Goal: Information Seeking & Learning: Learn about a topic

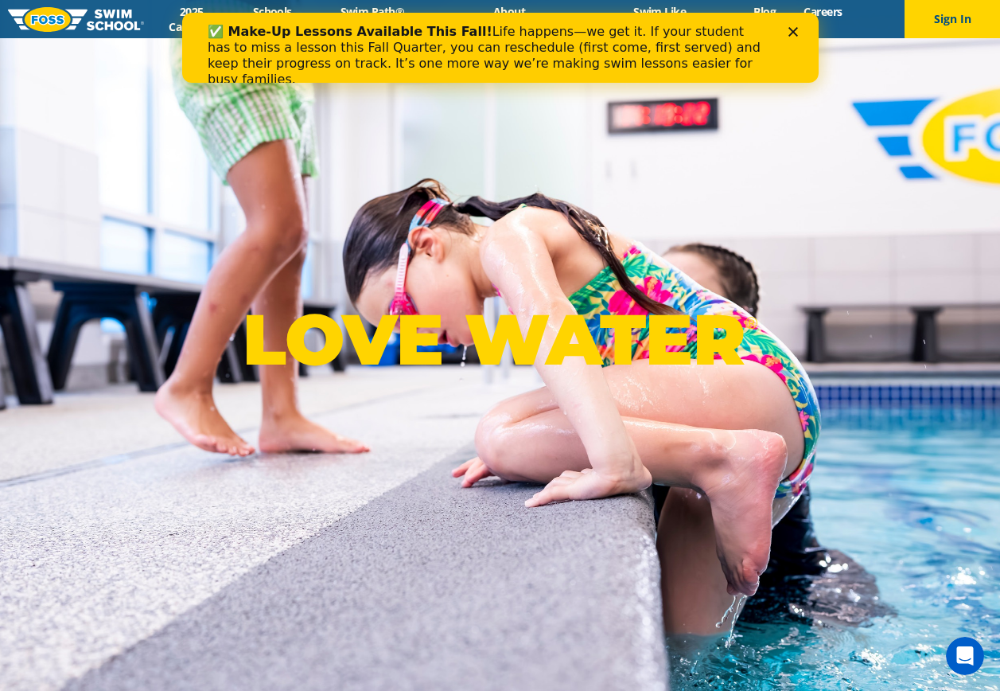
click at [792, 30] on icon "Close" at bounding box center [793, 32] width 10 height 10
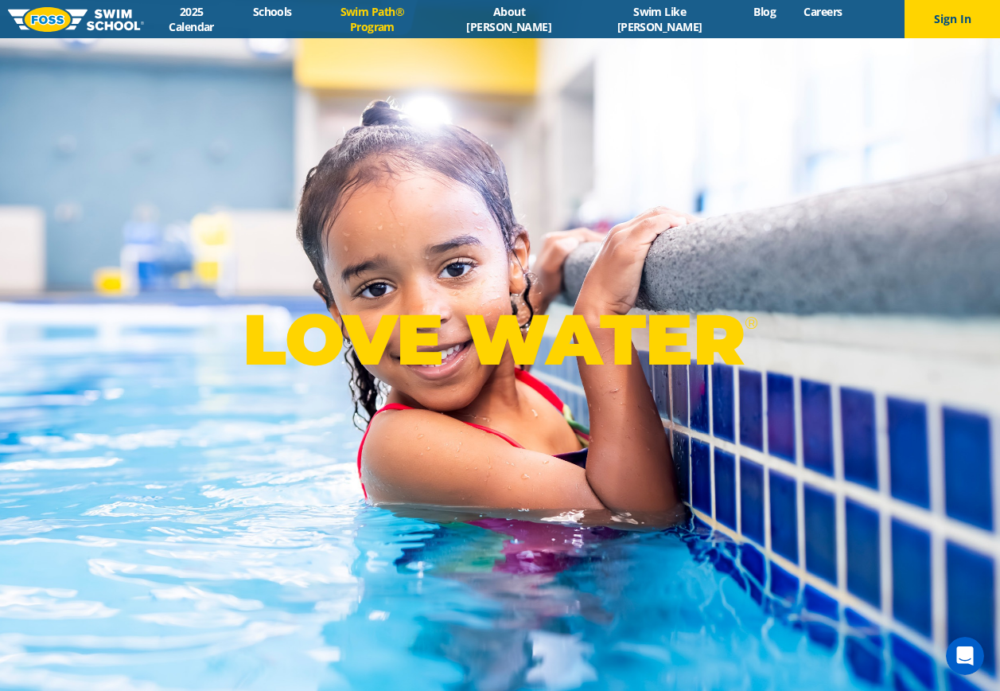
click at [409, 25] on link "Swim Path® Program" at bounding box center [371, 19] width 133 height 30
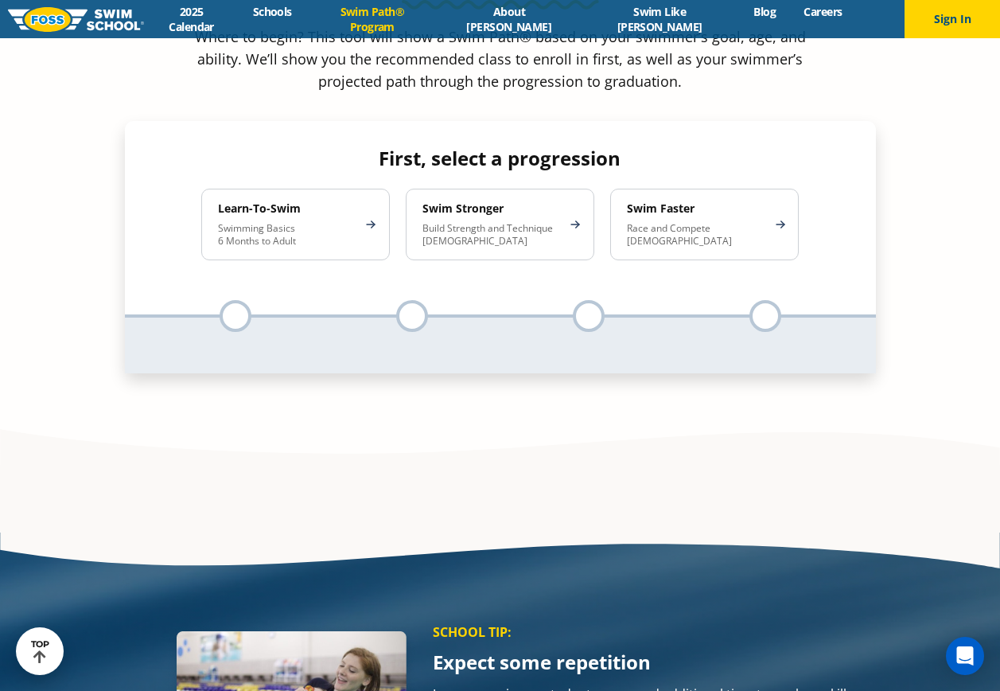
scroll to position [1352, 0]
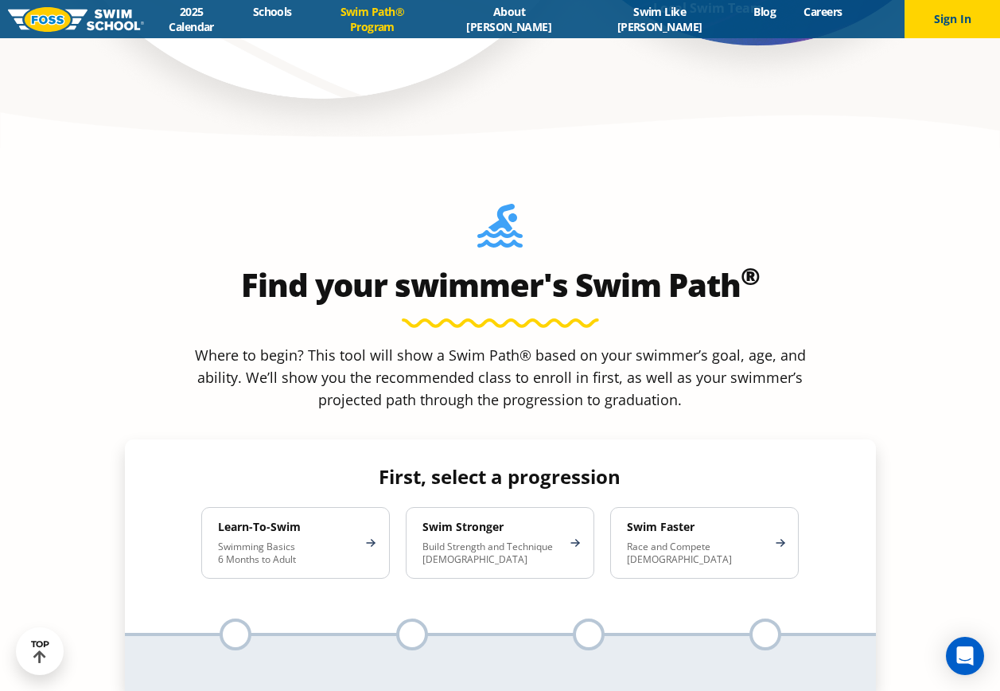
click at [485, 520] on h4 "Swim Stronger" at bounding box center [491, 527] width 139 height 14
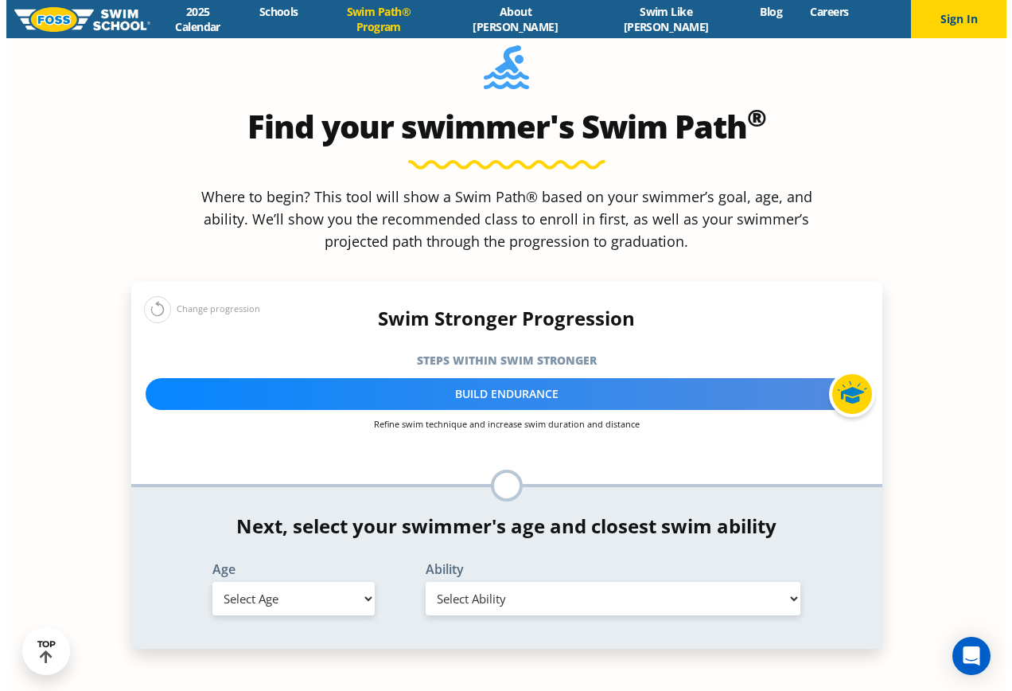
scroll to position [1512, 0]
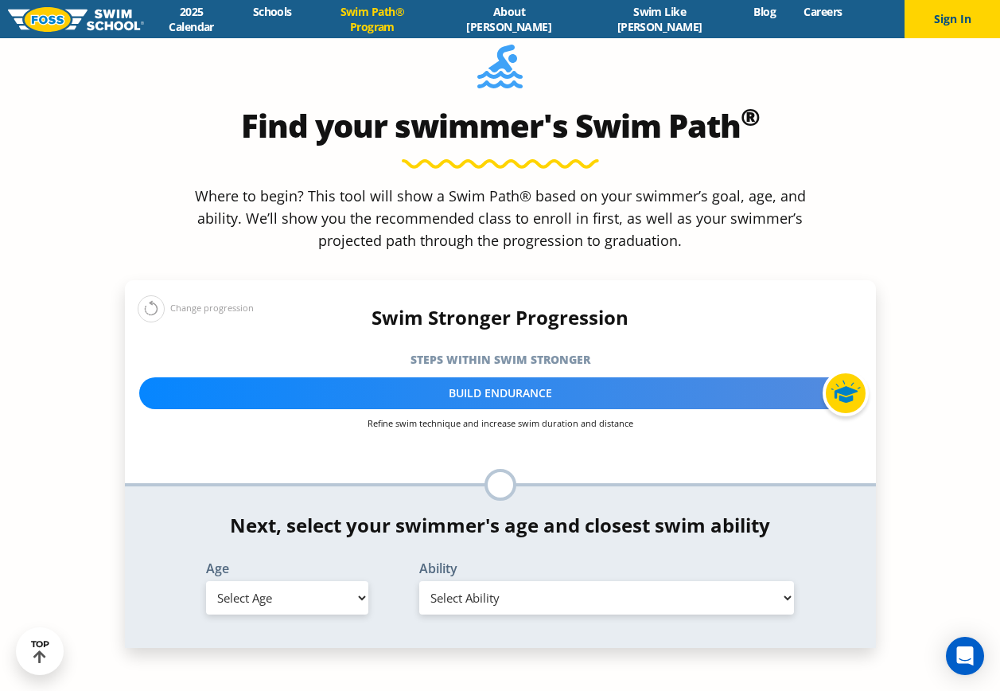
click at [303, 581] on select "Select Age [DEMOGRAPHIC_DATA] months - 1 year 1 year 2 years 3 years 4 years 5 …" at bounding box center [287, 597] width 162 height 33
select select "6-years"
click at [206, 581] on select "Select Age [DEMOGRAPHIC_DATA] months - 1 year 1 year 2 years 3 years 4 years 5 …" at bounding box center [287, 597] width 162 height 33
click at [543, 581] on select "Select Ability First in-water experience When in the water, reliant on a life j…" at bounding box center [607, 597] width 376 height 33
select select "6-years-unsureor-my-swimmer-does-not-fit-within-any-of-these"
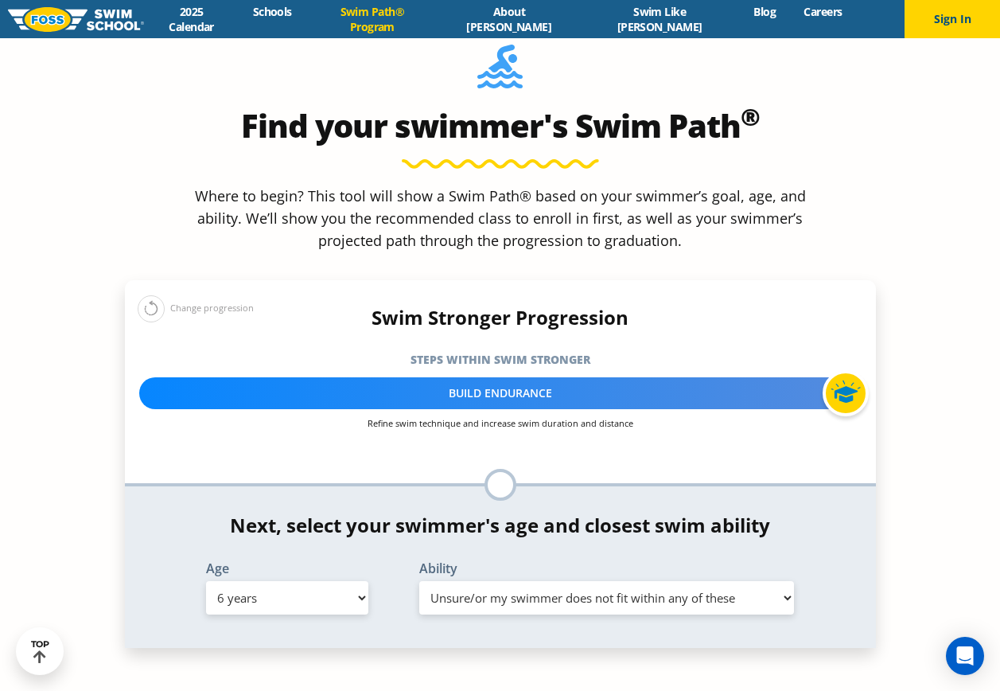
click at [419, 581] on select "Select Ability First in-water experience When in the water, reliant on a life j…" at bounding box center [607, 597] width 376 height 33
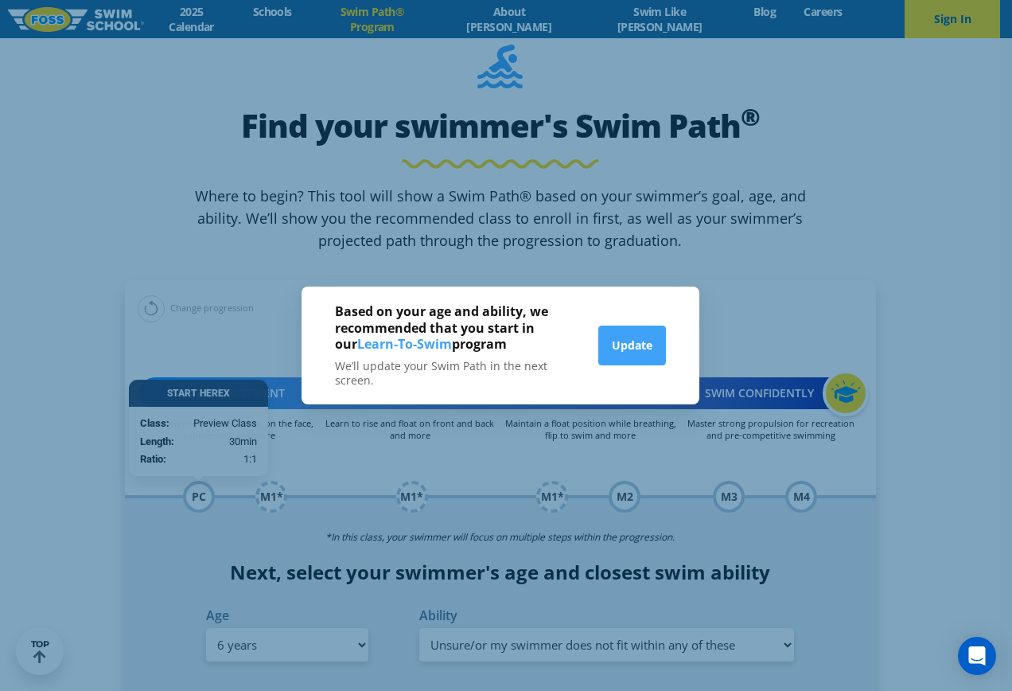
click at [425, 483] on div "Based on your age and ability, we recommended that you start in our Learn-To-Sw…" at bounding box center [506, 345] width 1012 height 691
click at [876, 428] on div "Based on your age and ability, we recommended that you start in our Learn-To-Sw…" at bounding box center [506, 345] width 1012 height 691
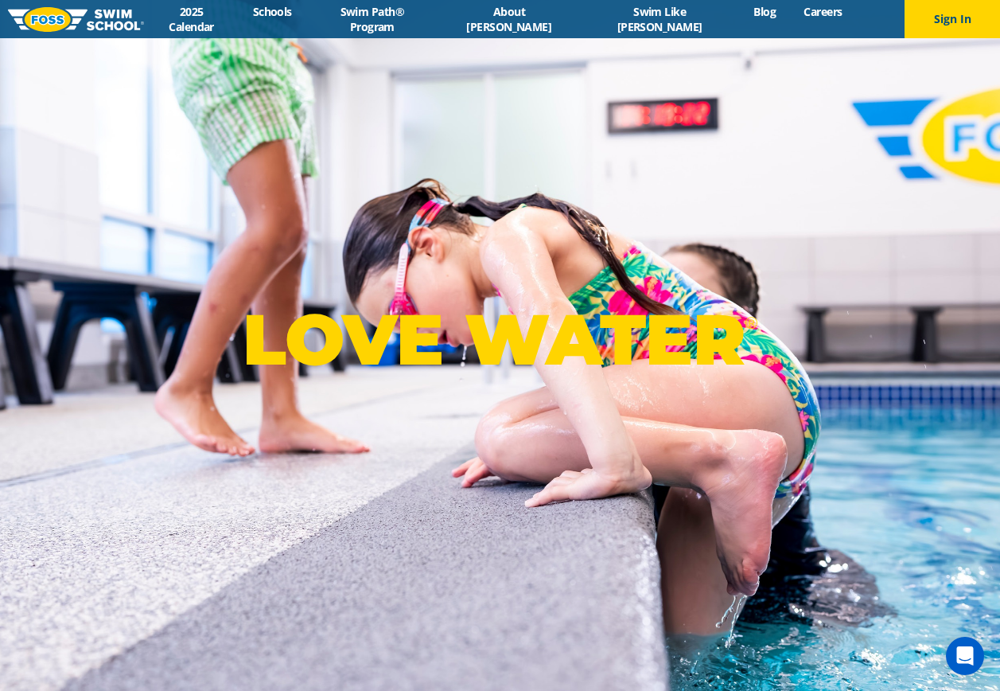
click at [436, 28] on div "Menu 2025 Calendar Schools Swim Path® Program About FOSS Swim Like Regan Blog C…" at bounding box center [500, 19] width 1000 height 38
click at [430, 18] on link "Swim Path® Program" at bounding box center [371, 19] width 133 height 30
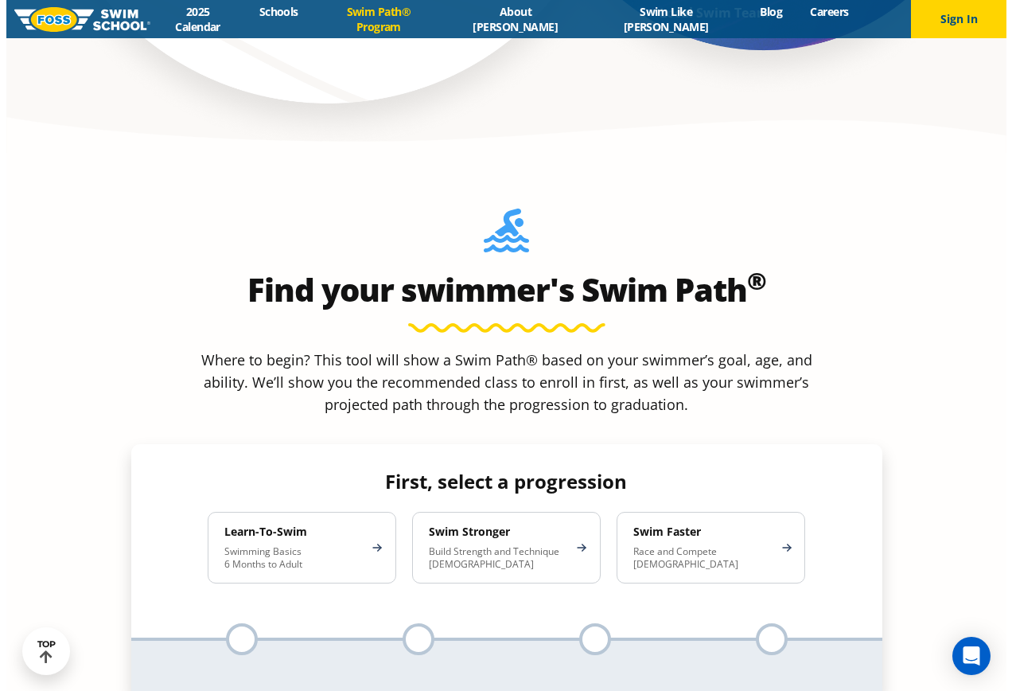
scroll to position [1352, 0]
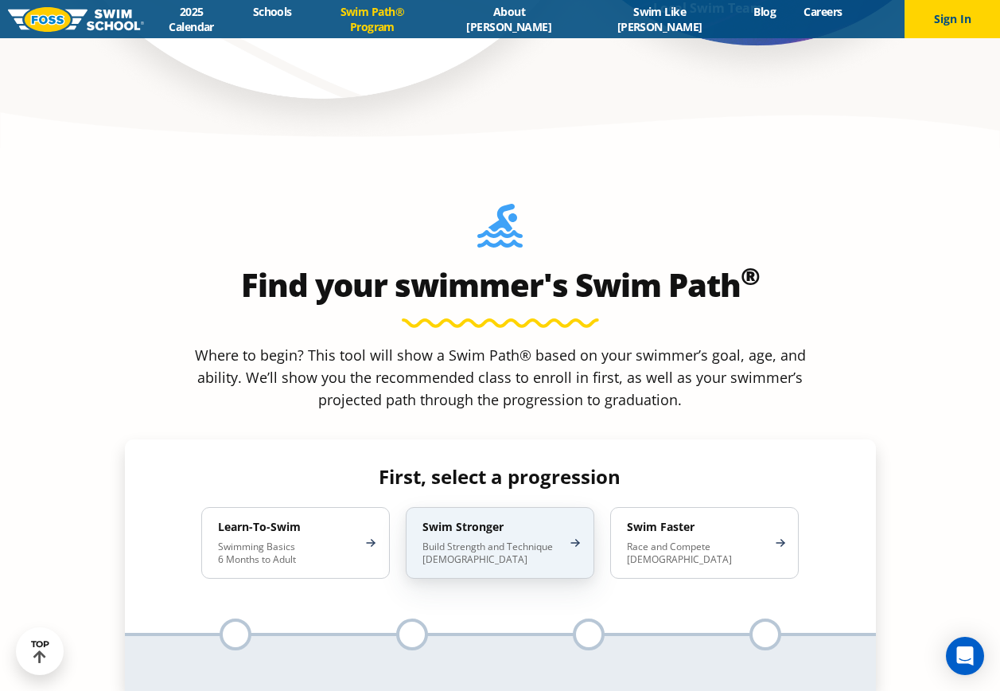
click at [505, 507] on div "Swim Stronger Build Strength and Technique 5-13 Years Old" at bounding box center [500, 543] width 189 height 72
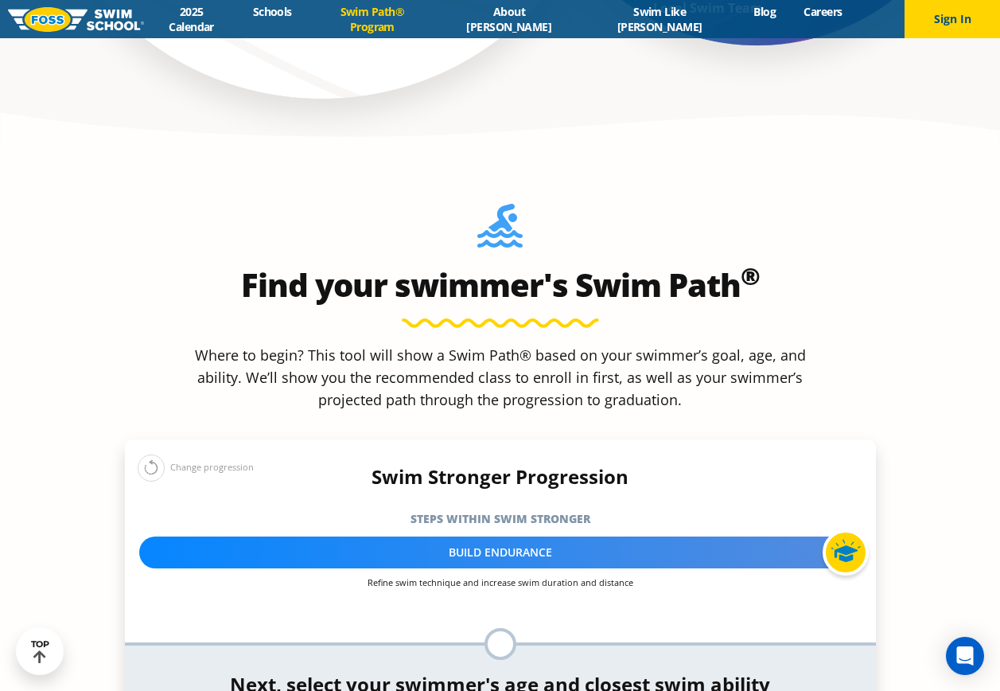
select select "6-years"
select select "6-years-when-in-the-water-reliant-on-a-life-jacket-or-floatation-device"
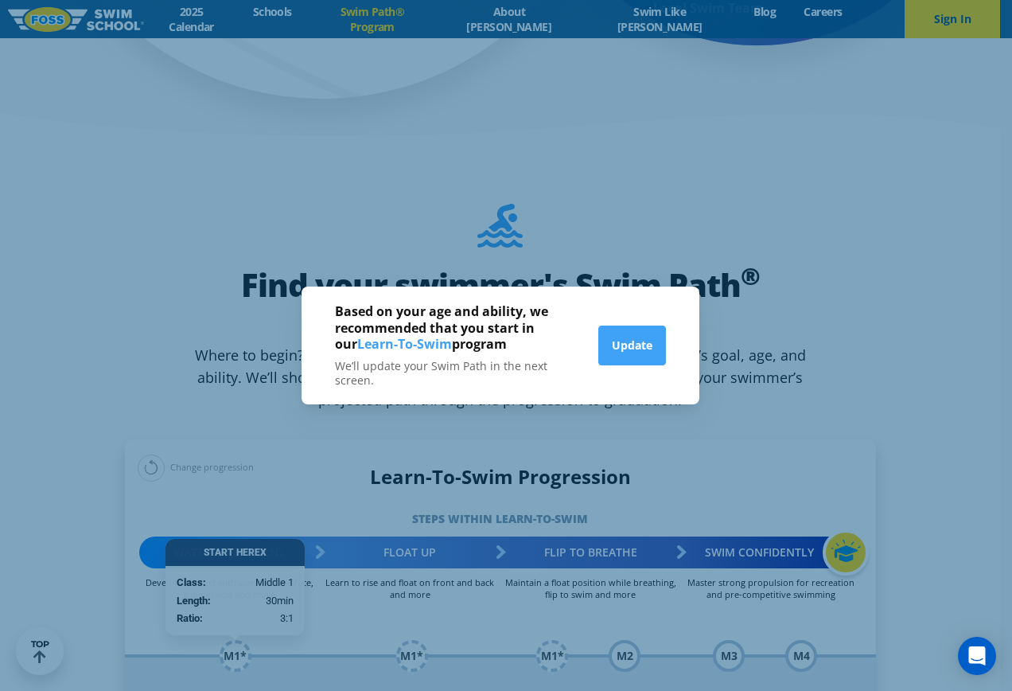
click at [741, 368] on div "Based on your age and ability, we recommended that you start in our Learn-To-Sw…" at bounding box center [506, 345] width 1012 height 691
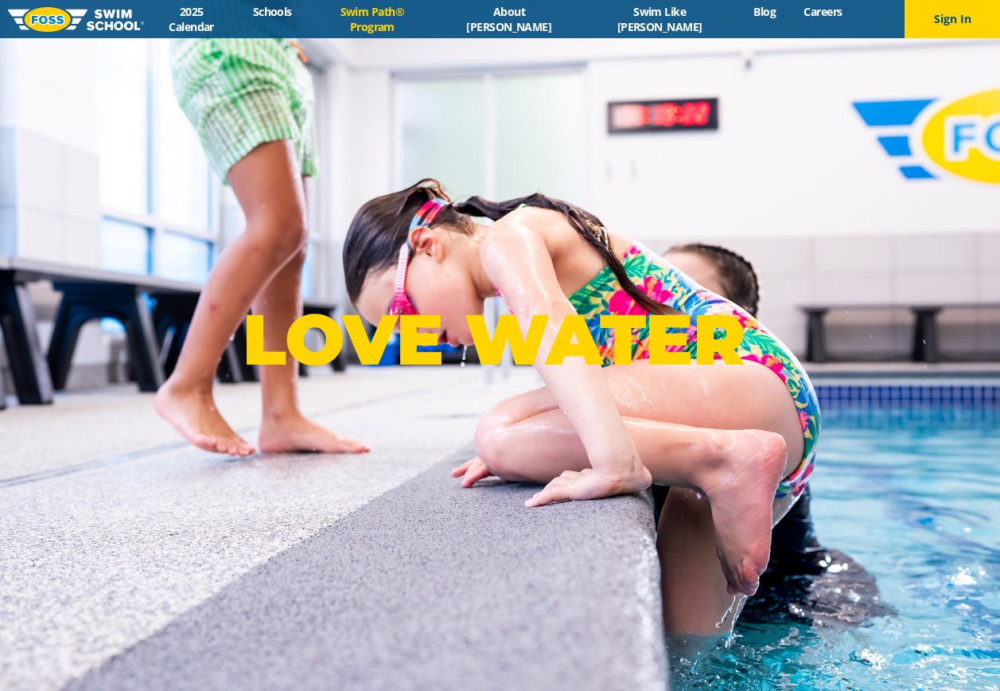
drag, startPoint x: 0, startPoint y: 0, endPoint x: 429, endPoint y: 20, distance: 429.3
click at [429, 20] on link "Swim Path® Program" at bounding box center [371, 19] width 133 height 30
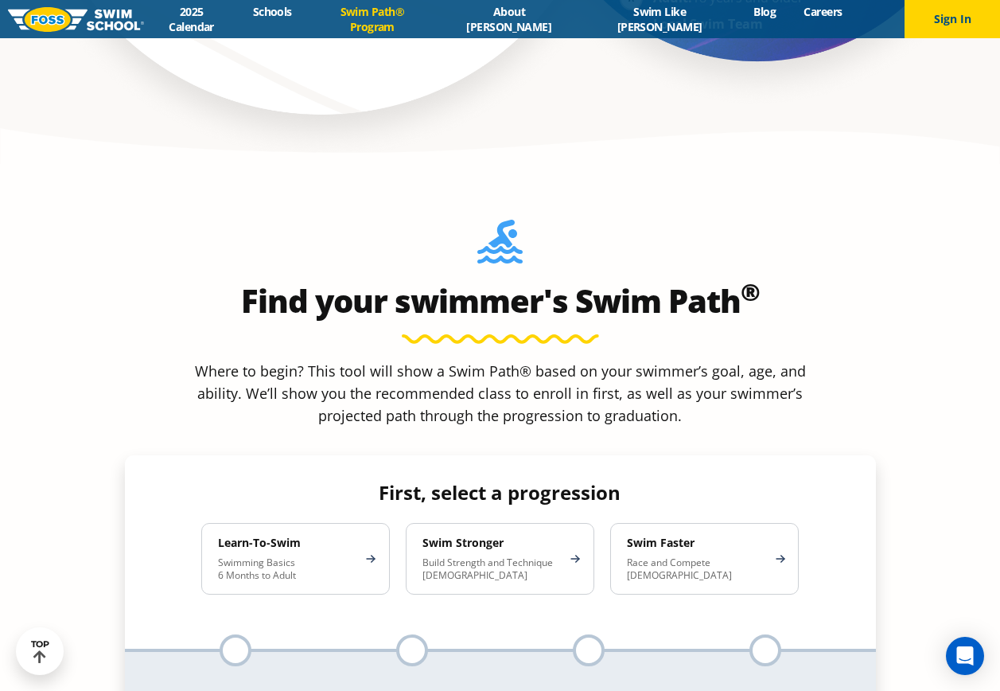
scroll to position [1432, 0]
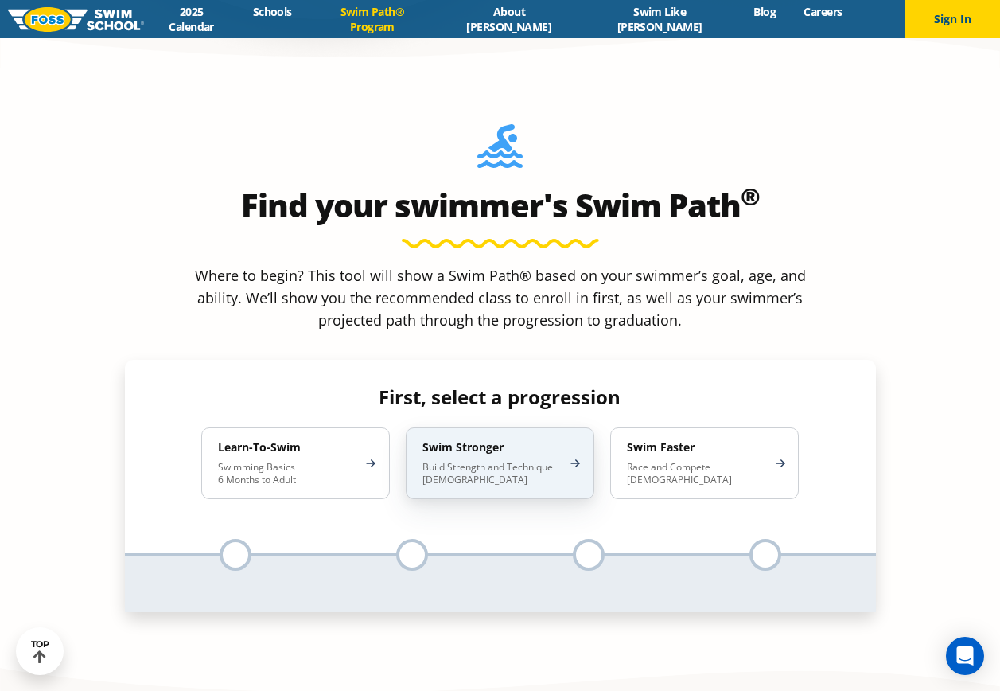
click at [514, 461] on p "Build Strength and Technique 5-13 Years Old" at bounding box center [491, 473] width 139 height 25
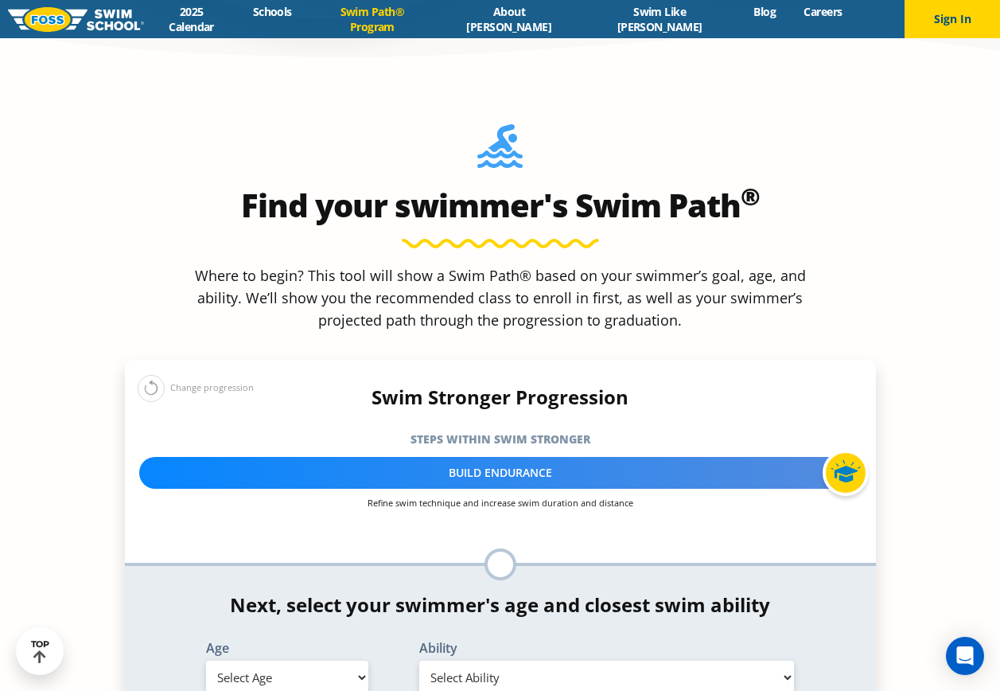
click at [331, 660] on select "Select Age 6 months - 1 year 1 year 2 years 3 years 4 years 5 years 6 years 7 y…" at bounding box center [287, 676] width 162 height 33
select select "6-years"
click at [206, 660] on select "Select Age 6 months - 1 year 1 year 2 years 3 years 4 years 5 years 6 years 7 y…" at bounding box center [287, 676] width 162 height 33
click at [559, 660] on select "Select Ability First in-water experience When in the water, reliant on a life j…" at bounding box center [607, 676] width 376 height 33
click at [419, 660] on select "Select Ability First in-water experience When in the water, reliant on a life j…" at bounding box center [607, 676] width 376 height 33
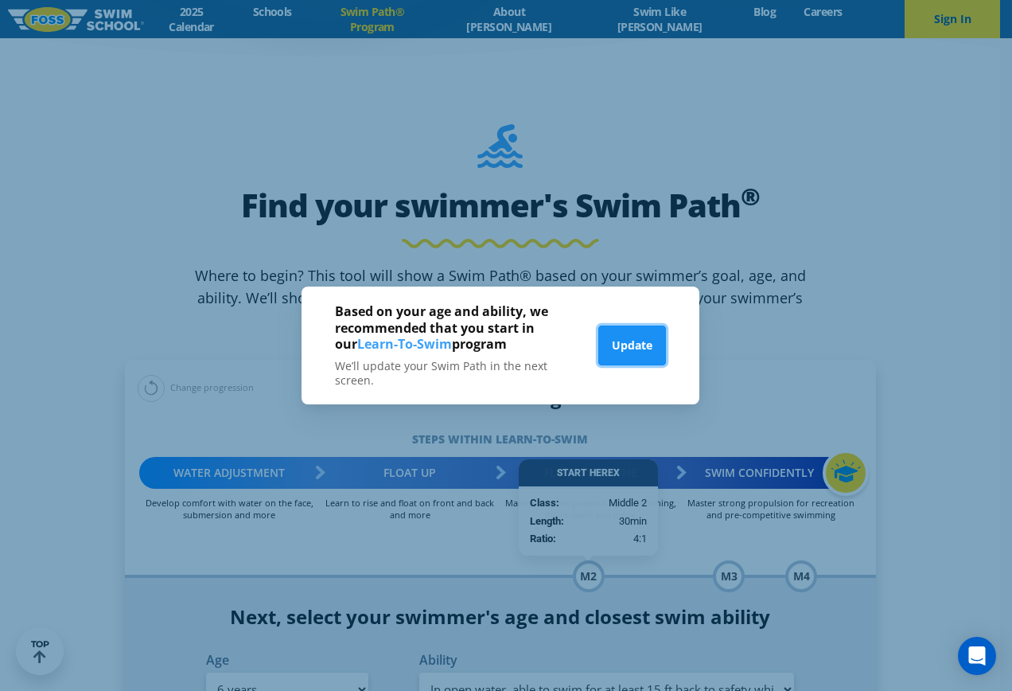
click at [640, 351] on button "Update" at bounding box center [632, 345] width 68 height 40
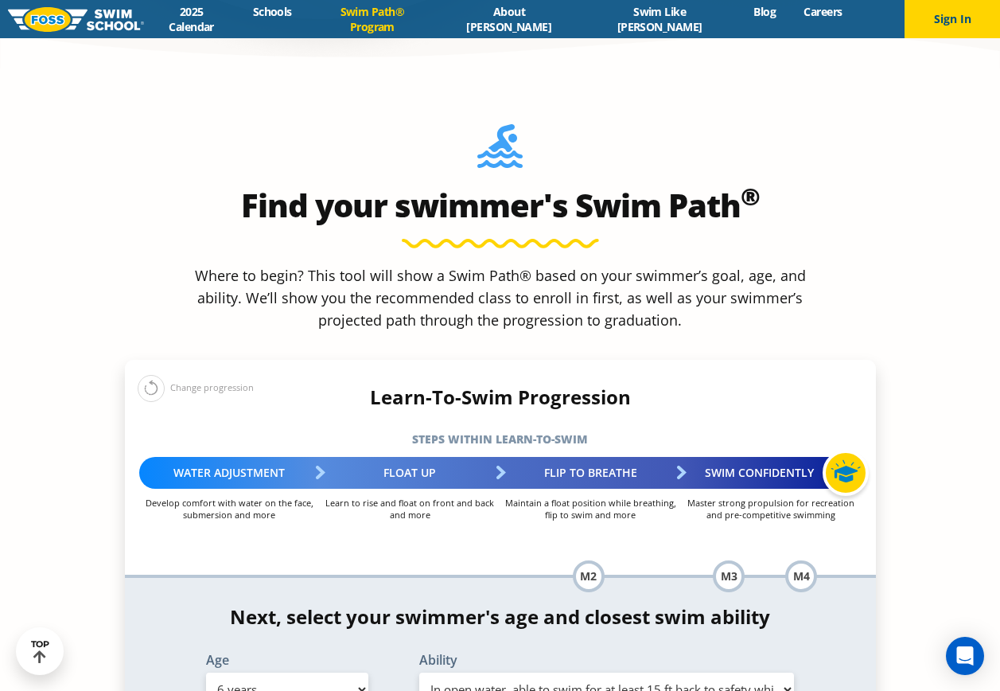
click at [516, 672] on select "Select Ability First in-water experience When in the water, reliant on a life j…" at bounding box center [607, 688] width 376 height 33
click at [419, 672] on select "Select Ability First in-water experience When in the water, reliant on a life j…" at bounding box center [607, 688] width 376 height 33
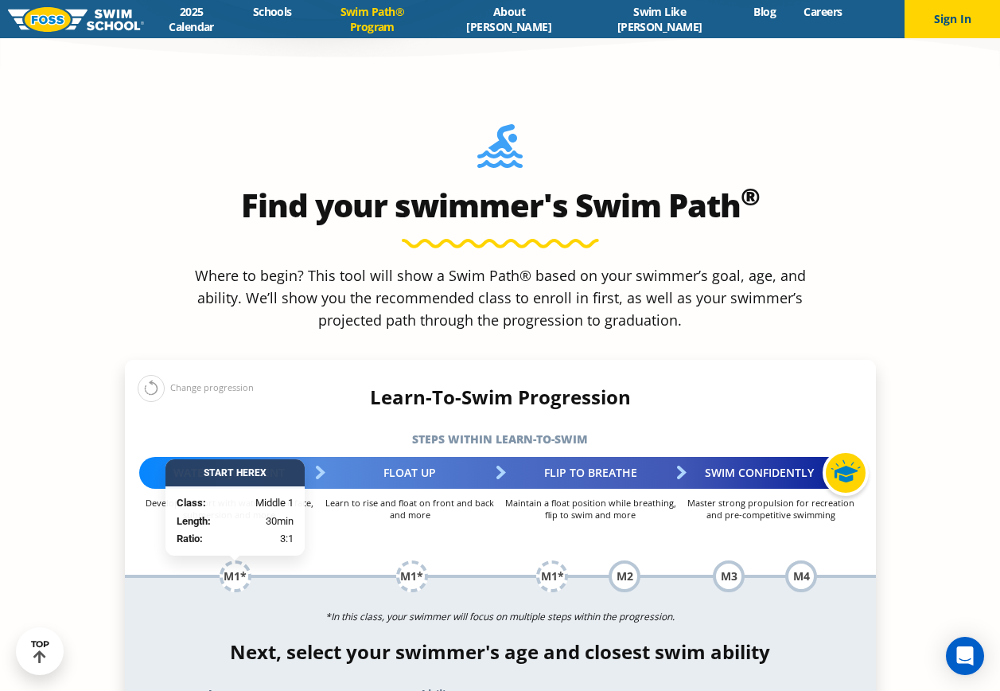
select select "6-years-in-open-water-able-to-swim-for-at-least-15-ft-back-to-safety-while-flip…"
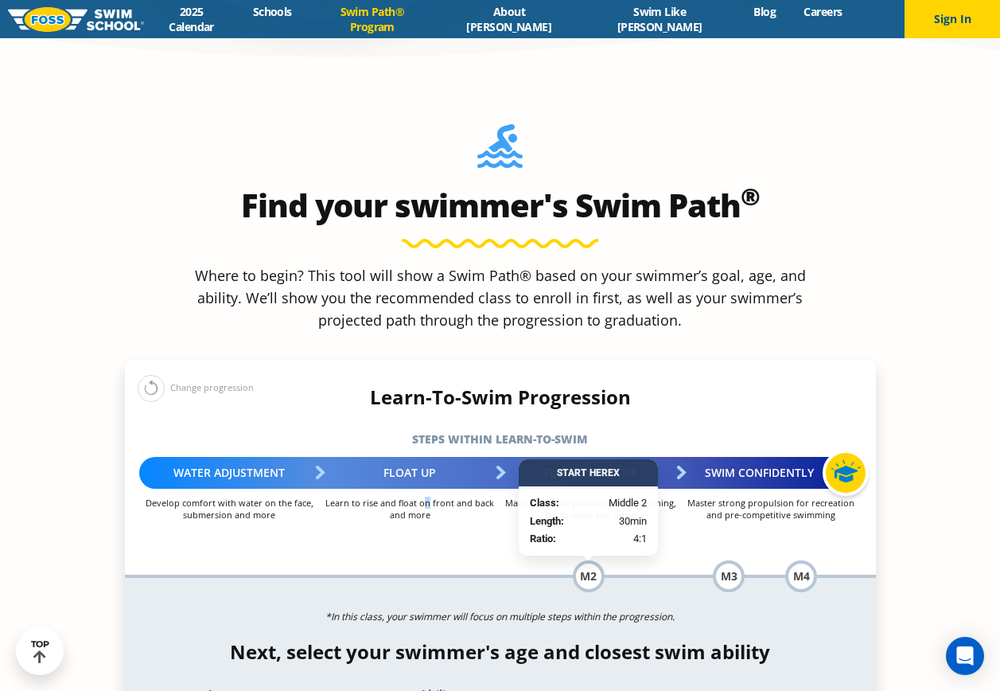
click at [427, 496] on p "Learn to rise and float on front and back and more" at bounding box center [410, 508] width 181 height 24
drag, startPoint x: 427, startPoint y: 379, endPoint x: 412, endPoint y: 349, distance: 33.1
click at [412, 457] on div "Float Up" at bounding box center [410, 473] width 181 height 32
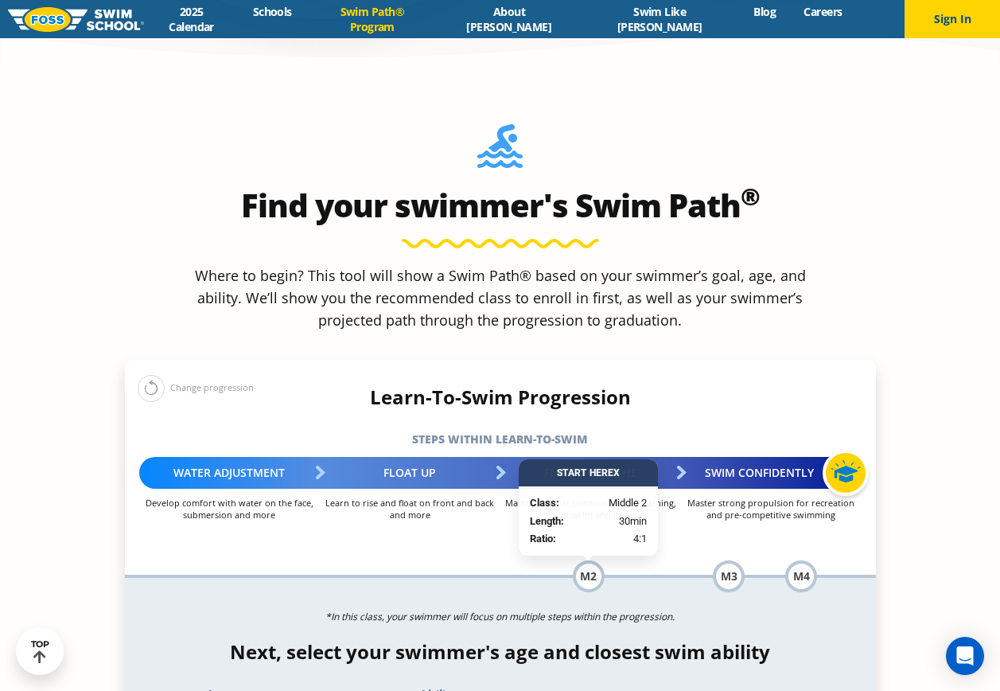
click at [600, 531] on p "Ratio: 4:1" at bounding box center [588, 539] width 117 height 16
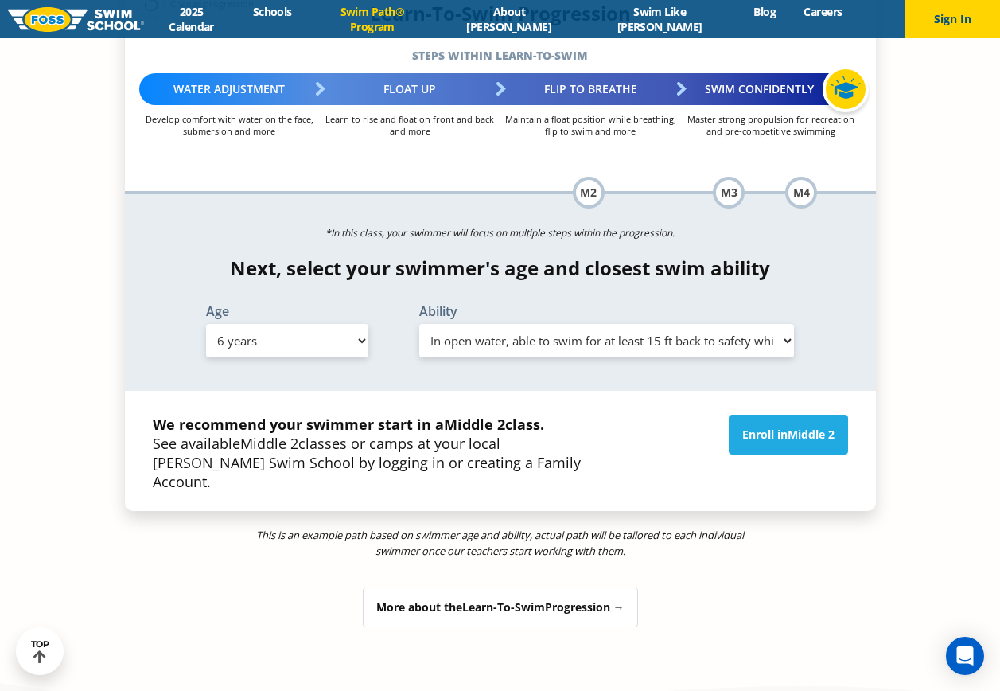
scroll to position [1830, 0]
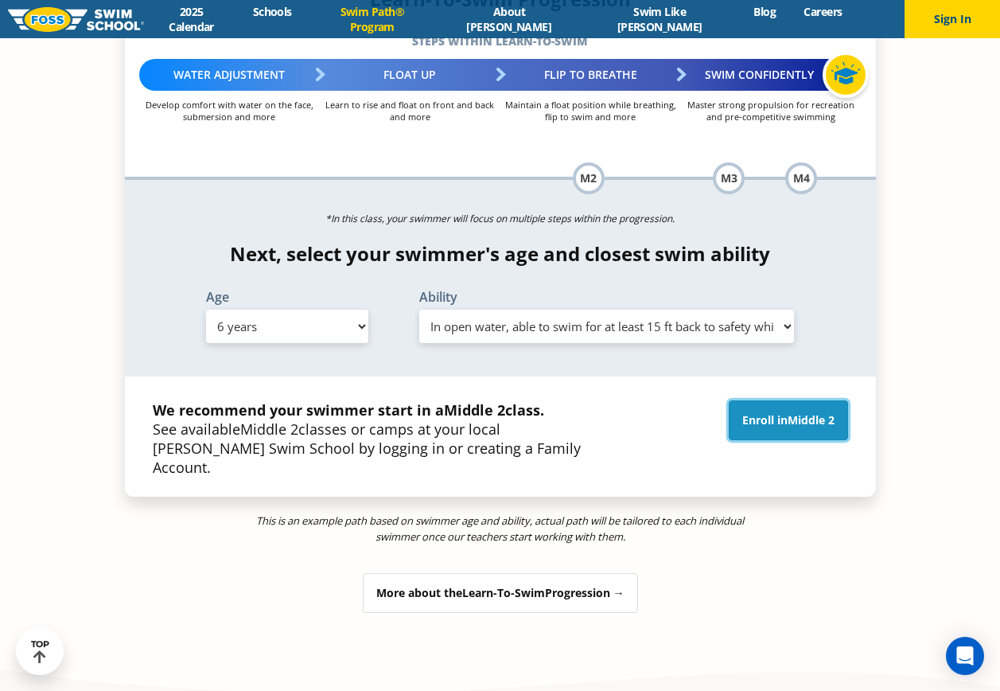
click at [808, 412] on span "Middle 2" at bounding box center [811, 419] width 47 height 15
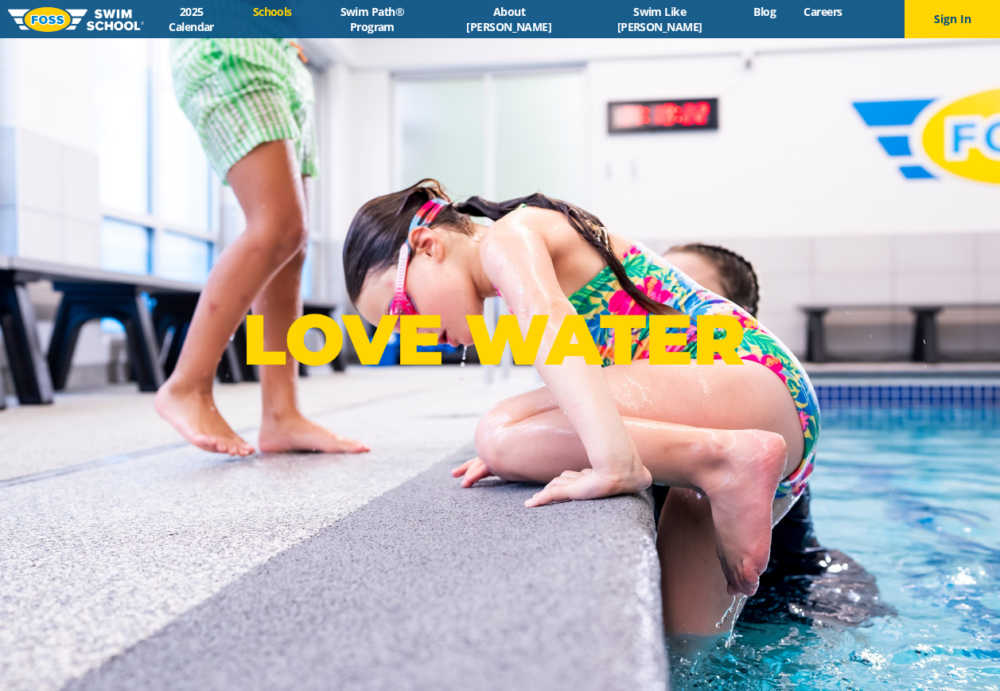
click at [305, 17] on link "Schools" at bounding box center [272, 11] width 67 height 15
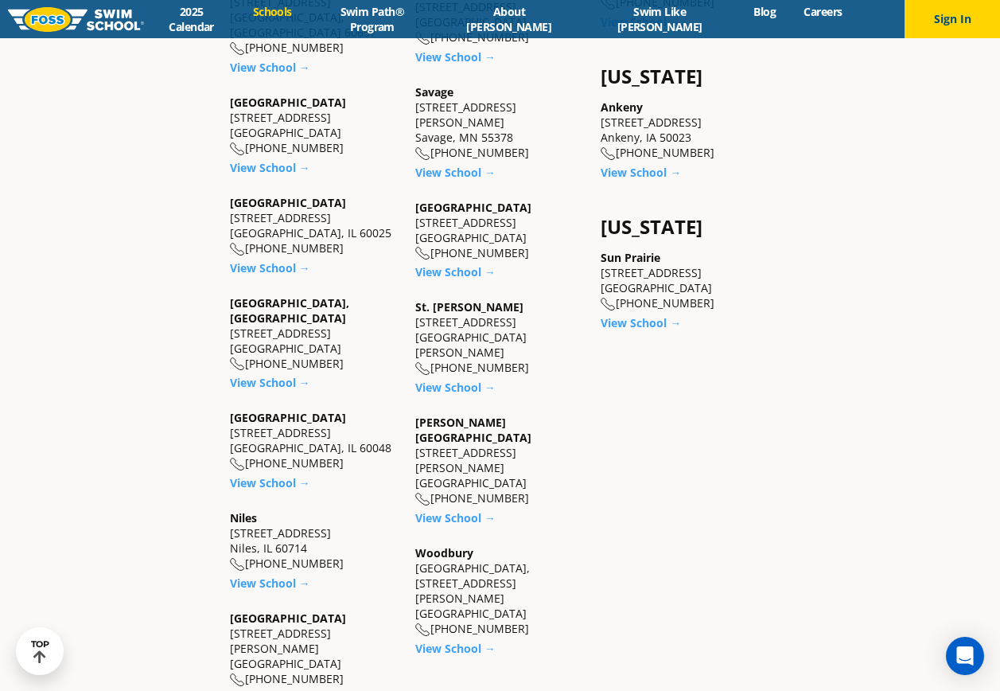
scroll to position [1432, 0]
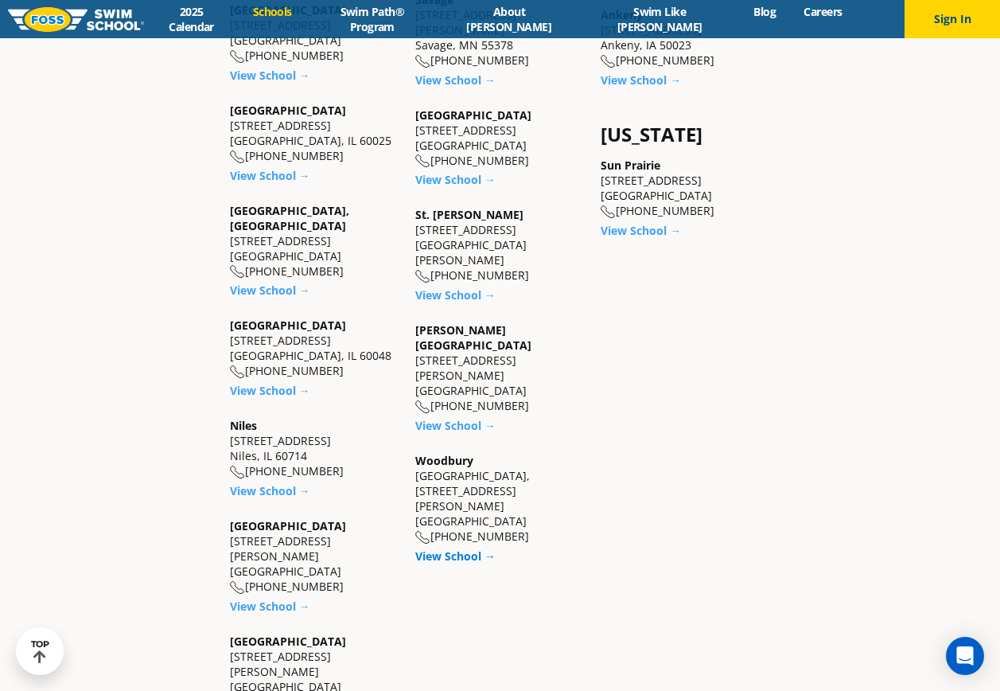
click at [455, 548] on link "View School →" at bounding box center [455, 555] width 80 height 15
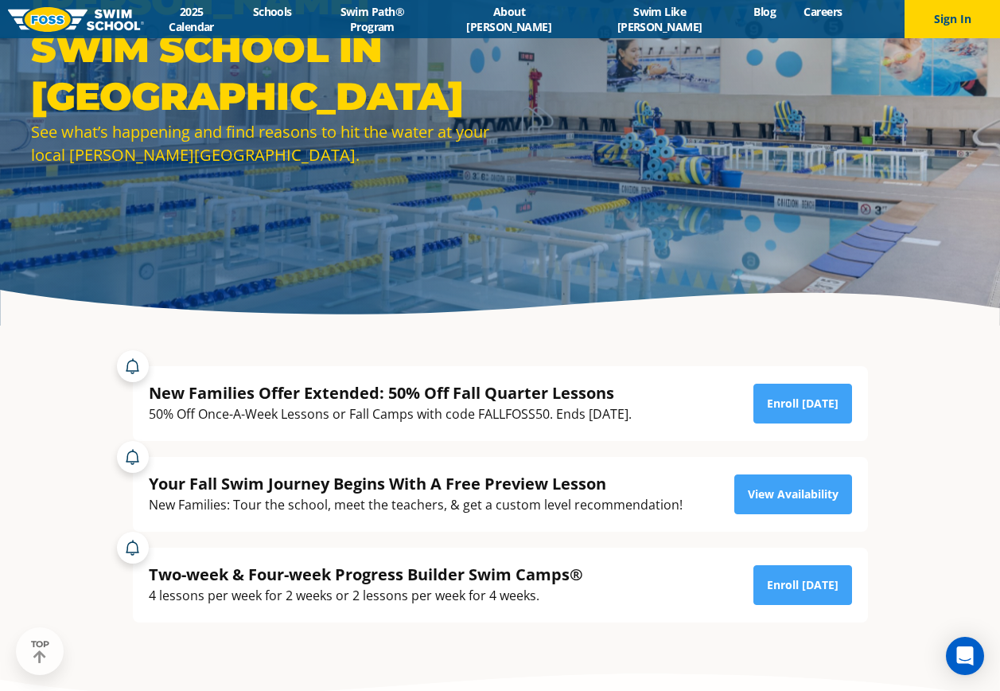
scroll to position [159, 0]
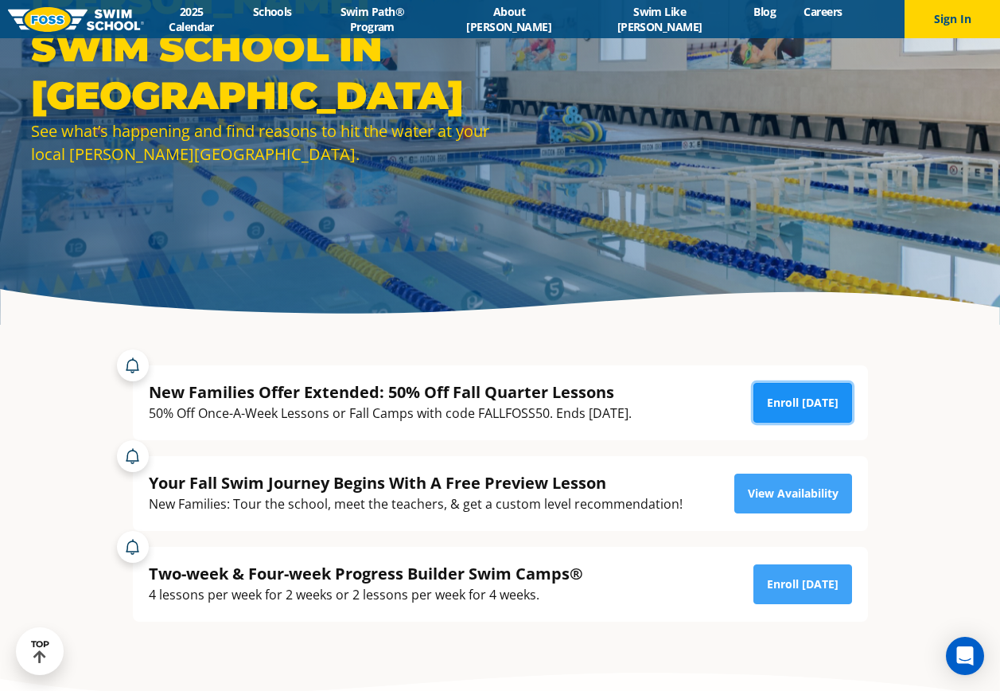
click at [780, 409] on link "Enroll [DATE]" at bounding box center [802, 403] width 99 height 40
